Goal: Navigation & Orientation: Find specific page/section

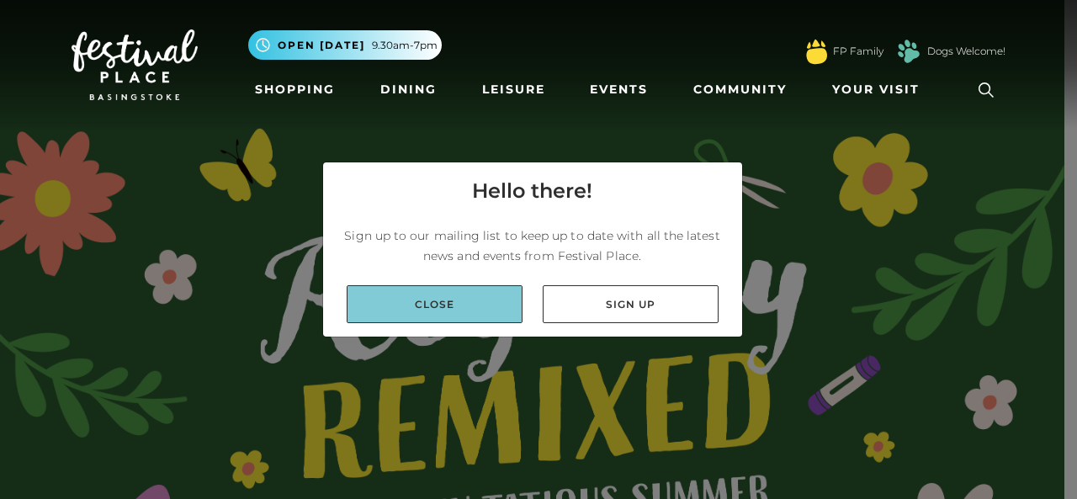
click at [466, 311] on link "Close" at bounding box center [435, 304] width 176 height 38
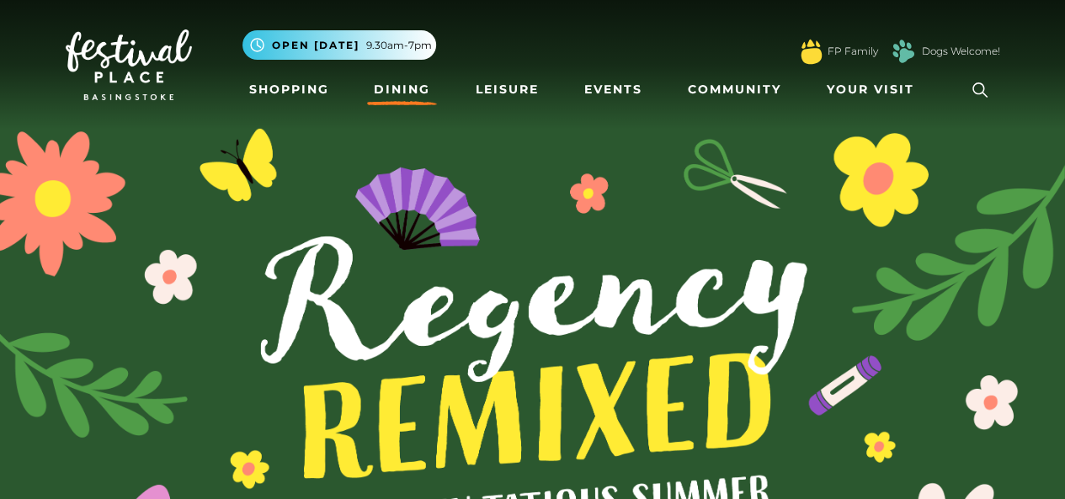
click at [410, 90] on link "Dining" at bounding box center [402, 89] width 70 height 31
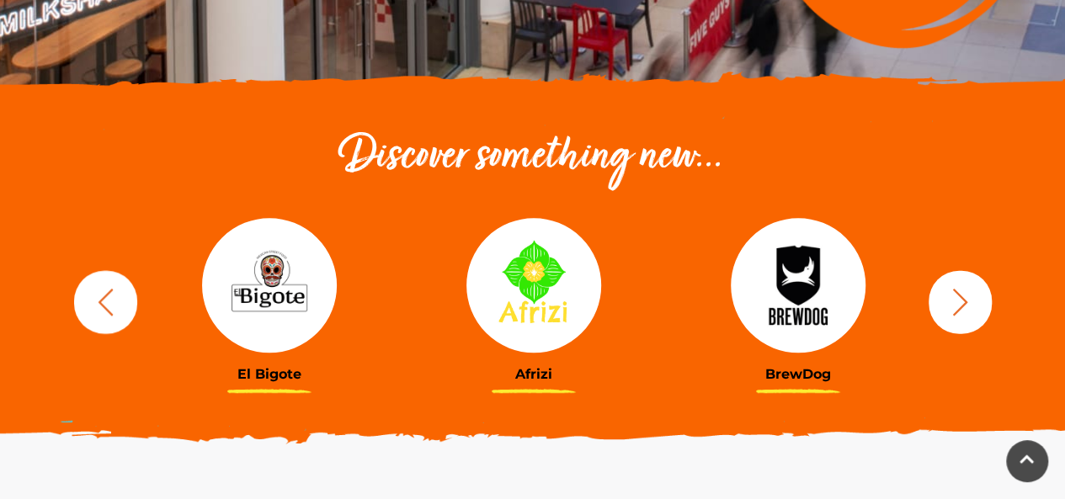
scroll to position [540, 0]
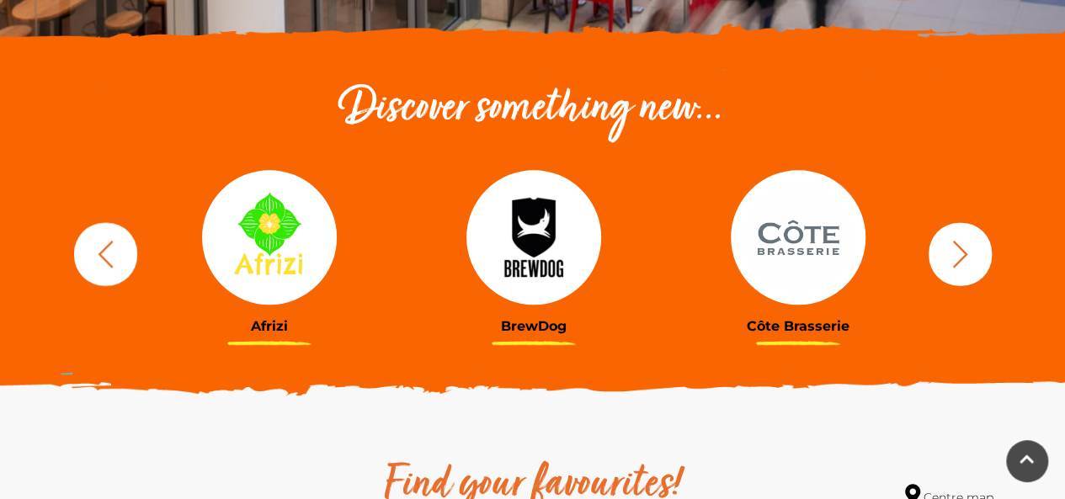
click at [827, 248] on img at bounding box center [798, 237] width 135 height 135
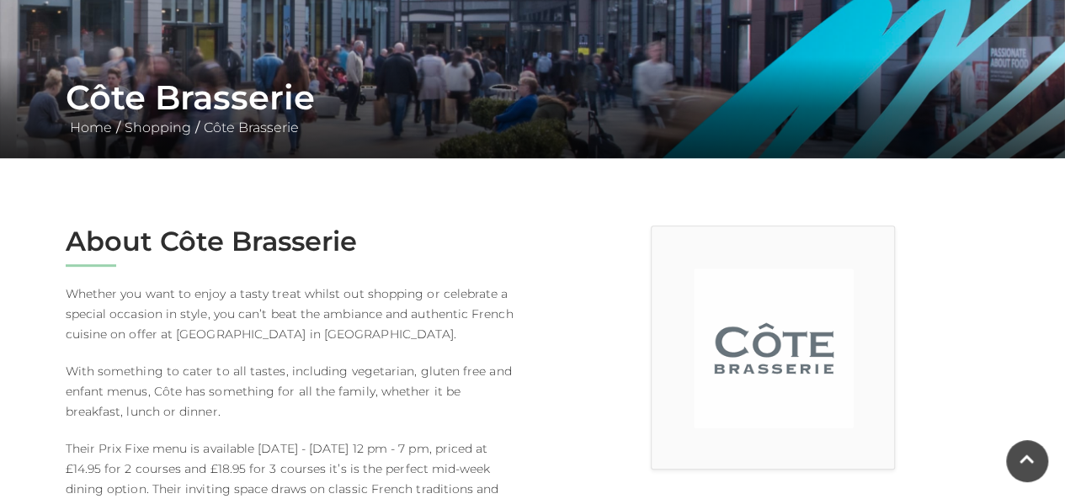
scroll to position [380, 0]
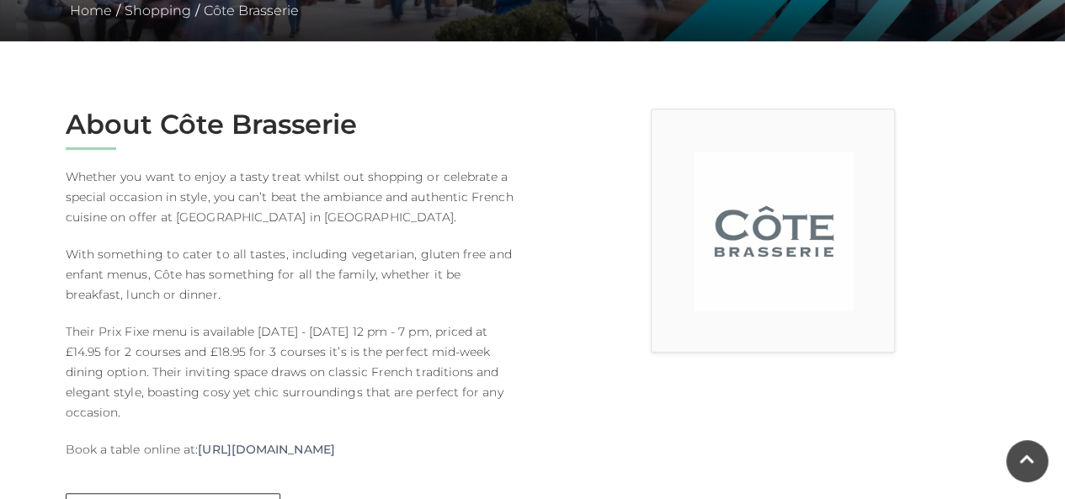
click at [784, 224] on img at bounding box center [774, 232] width 160 height 160
click at [756, 210] on img at bounding box center [774, 232] width 160 height 160
click at [763, 283] on img at bounding box center [774, 232] width 160 height 160
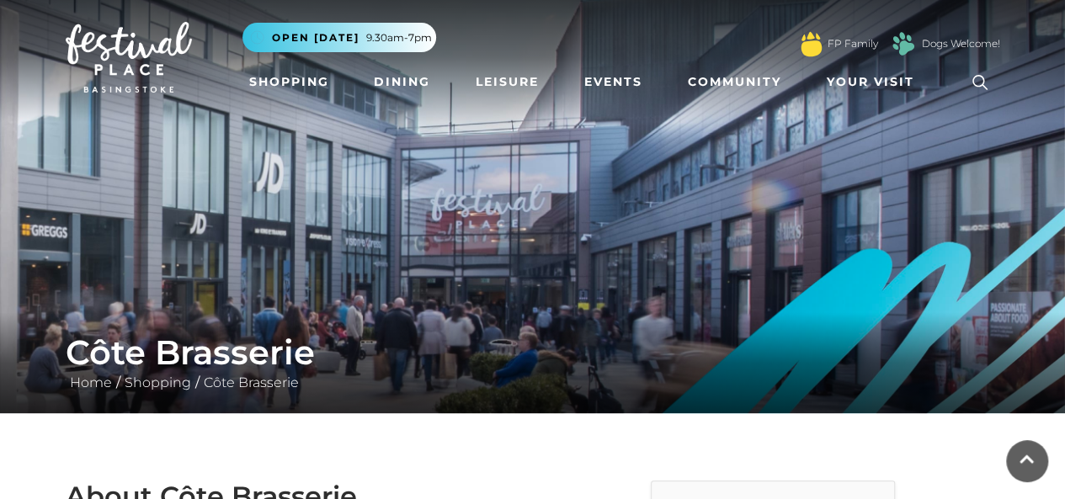
scroll to position [0, 0]
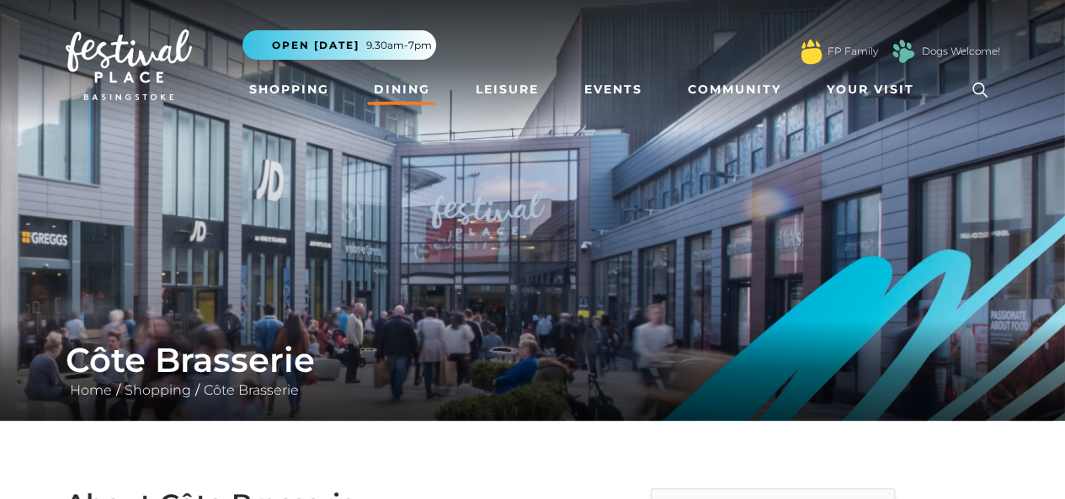
click at [392, 90] on link "Dining" at bounding box center [402, 89] width 70 height 31
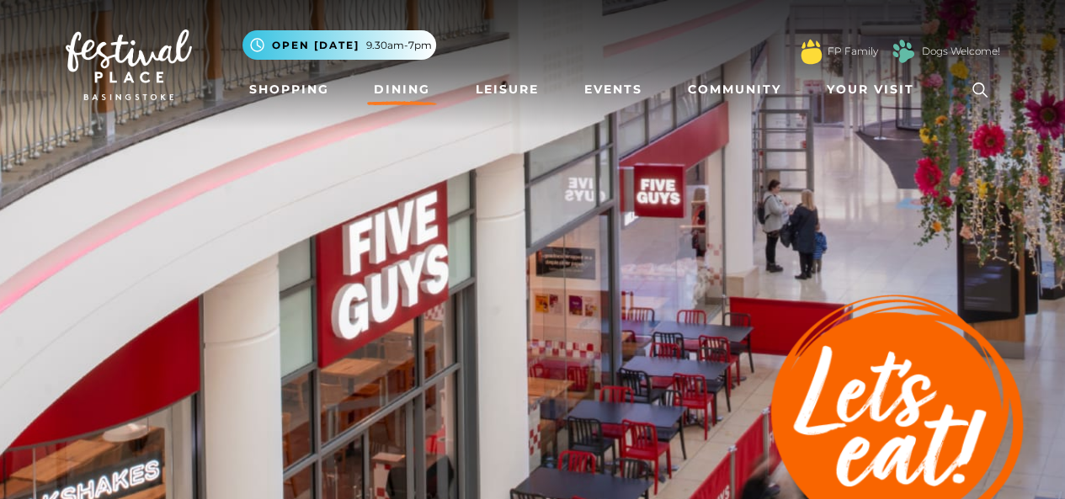
click at [386, 89] on link "Dining" at bounding box center [402, 89] width 70 height 31
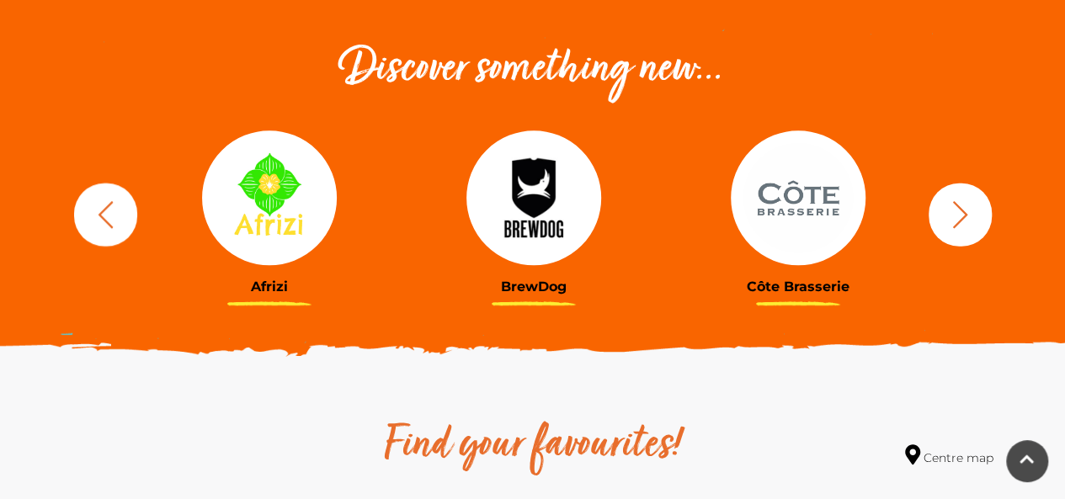
scroll to position [523, 0]
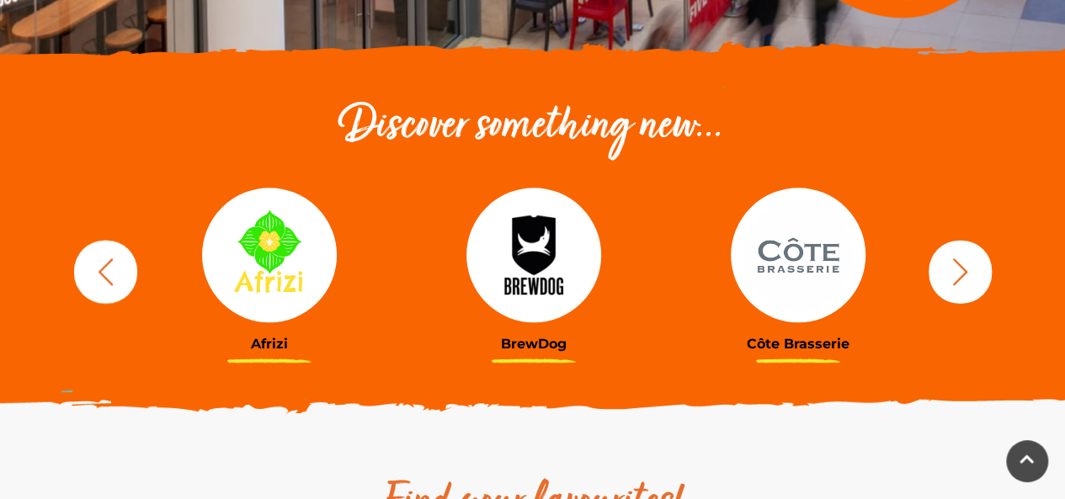
click at [790, 274] on img at bounding box center [798, 255] width 135 height 135
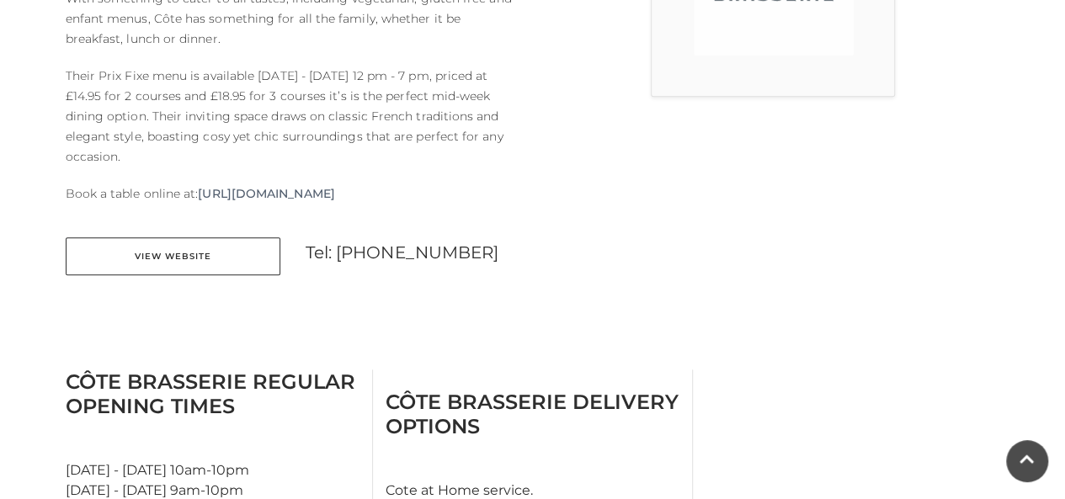
scroll to position [651, 0]
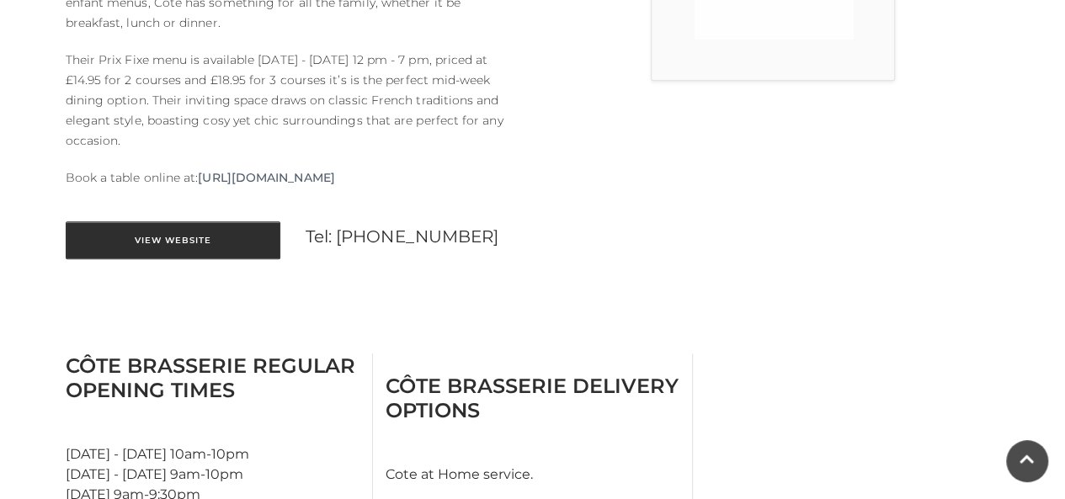
click at [203, 254] on link "View Website" at bounding box center [173, 240] width 215 height 38
